Goal: Use online tool/utility: Utilize a website feature to perform a specific function

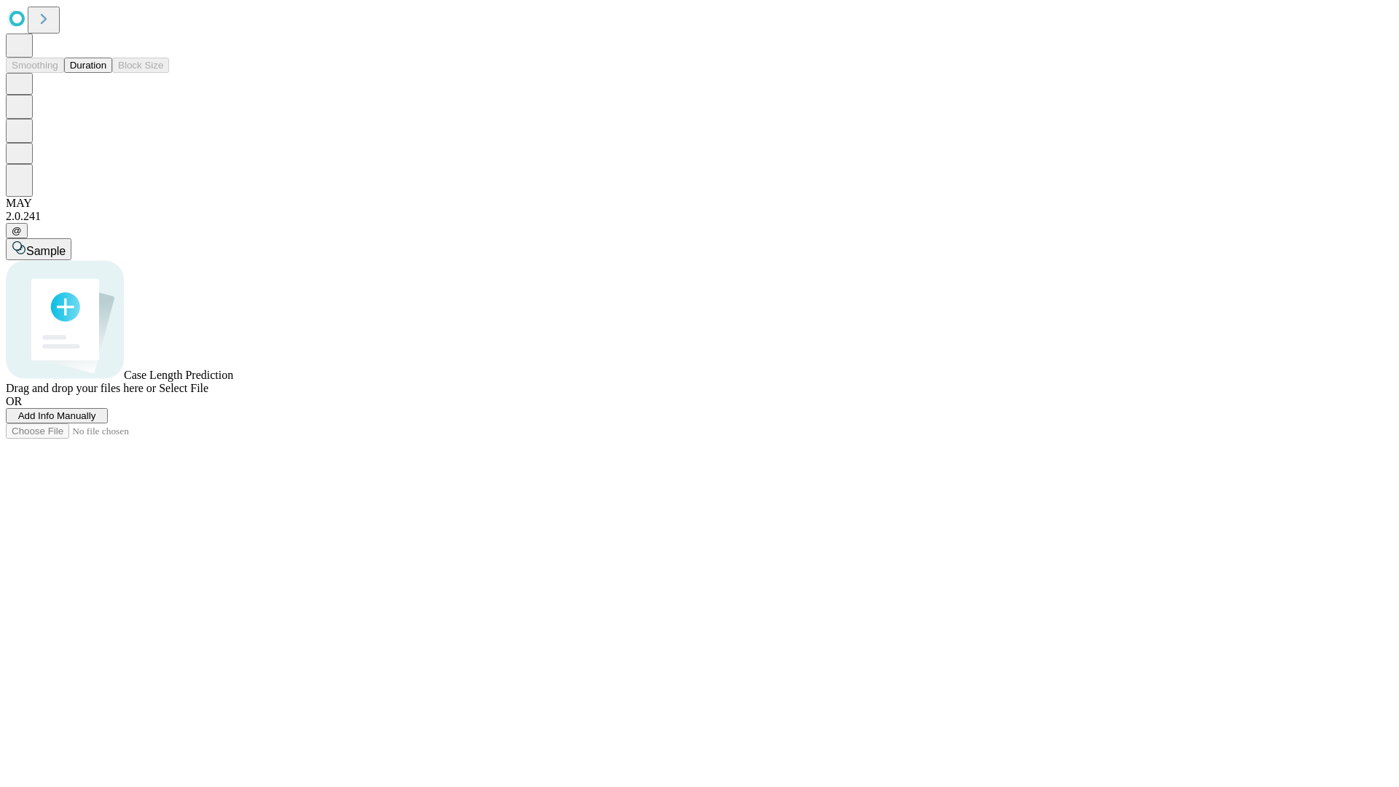
click at [106, 73] on button "Duration" at bounding box center [88, 65] width 48 height 15
click at [208, 394] on span "Select File" at bounding box center [184, 388] width 50 height 12
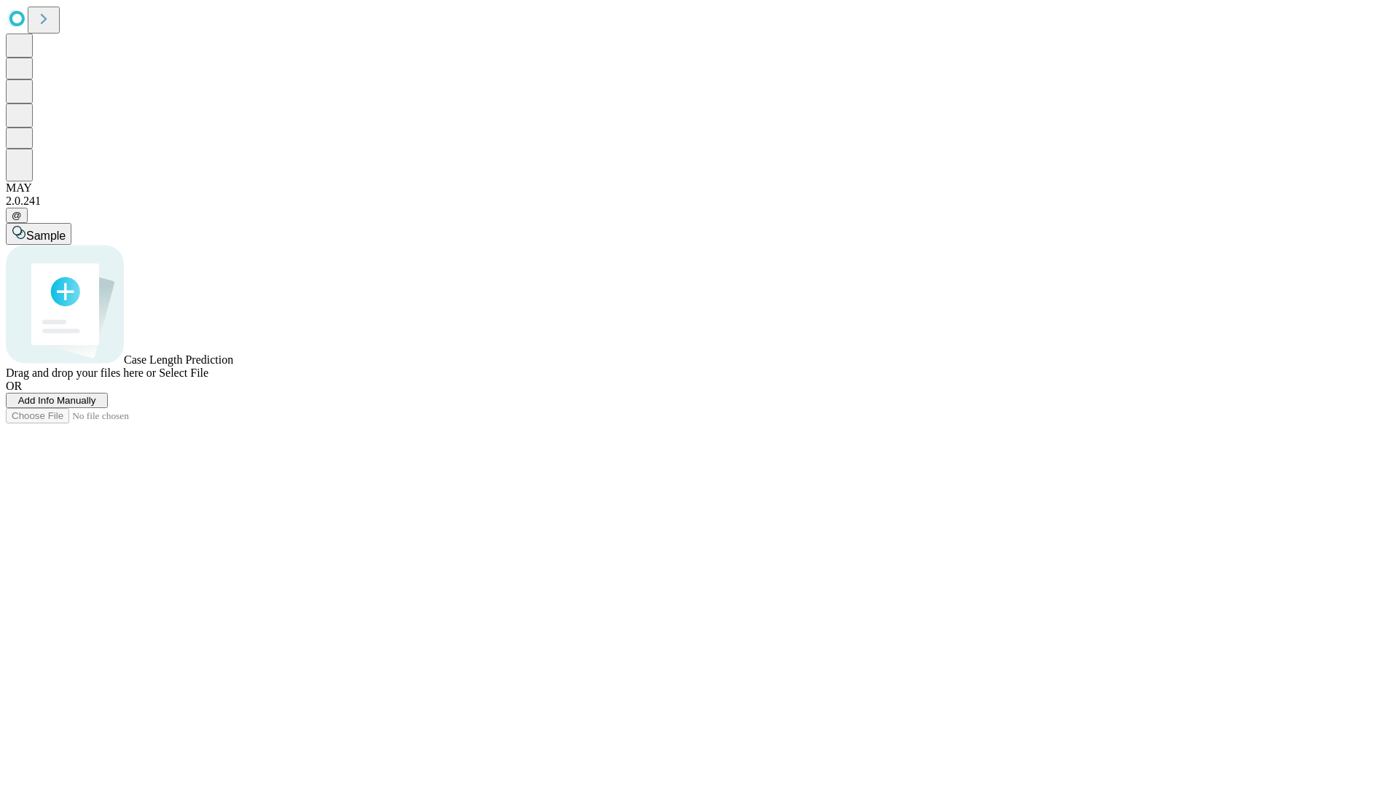
click at [208, 379] on span "Select File" at bounding box center [184, 373] width 50 height 12
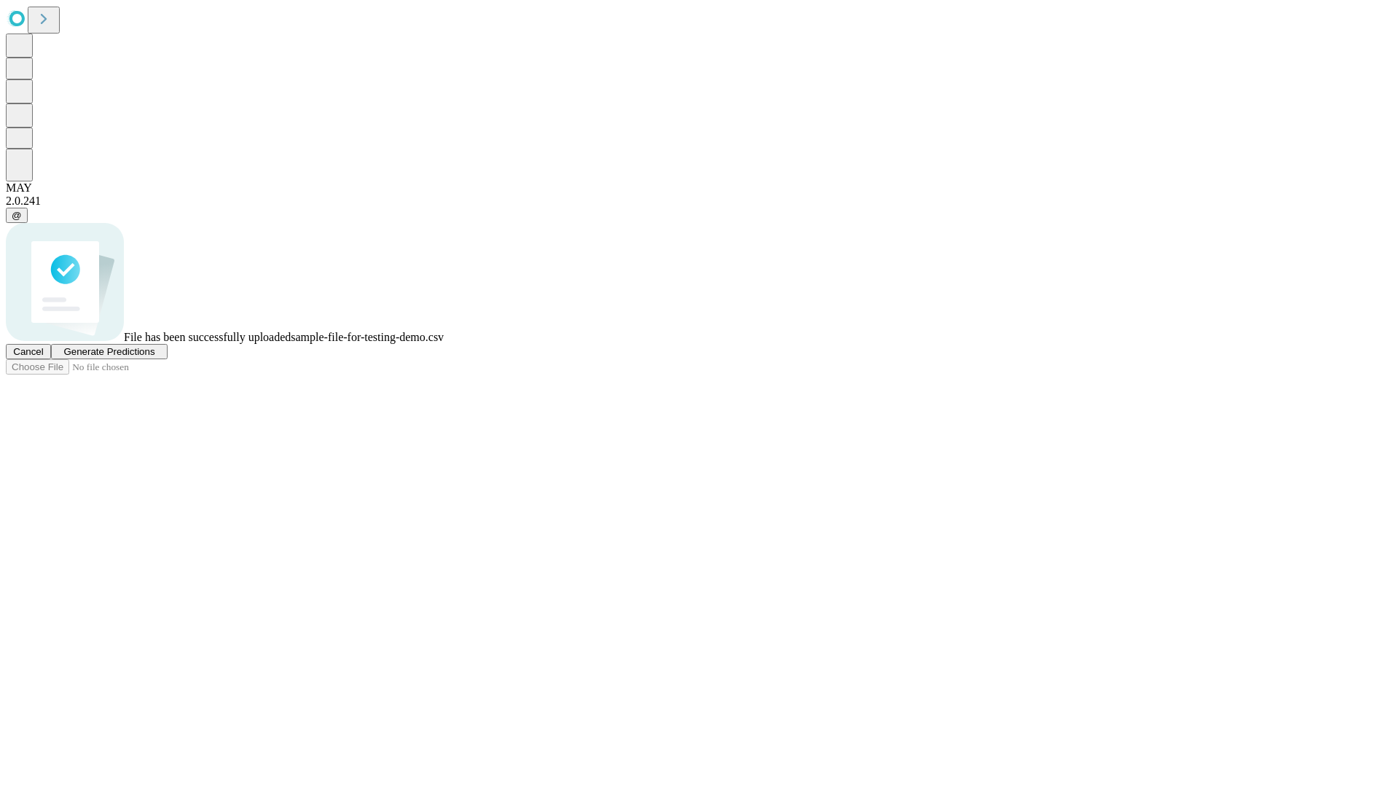
click at [154, 357] on span "Generate Predictions" at bounding box center [108, 351] width 91 height 11
